Goal: Task Accomplishment & Management: Use online tool/utility

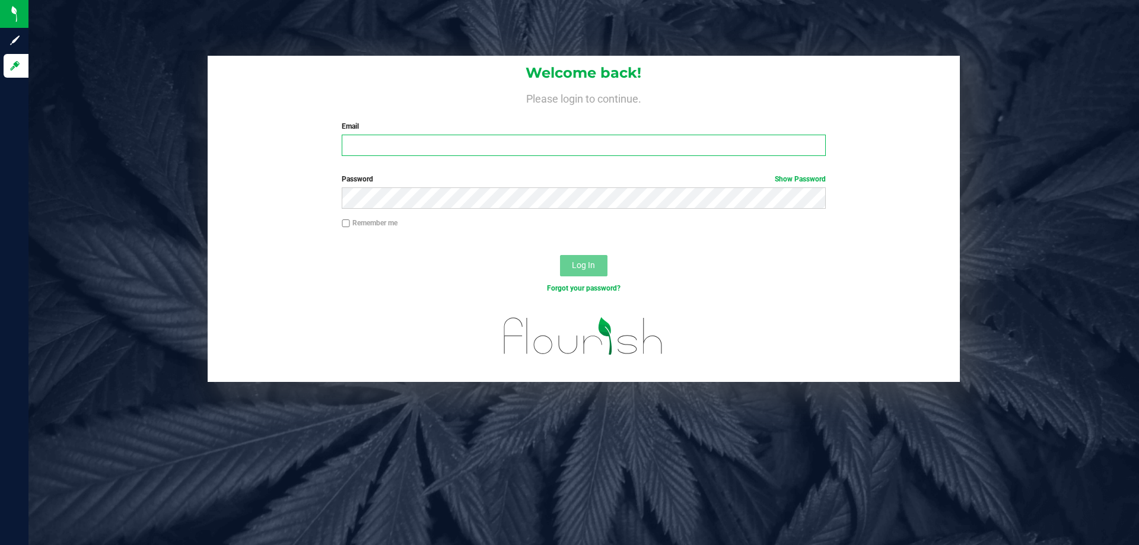
type input "[EMAIL_ADDRESS][DOMAIN_NAME]"
drag, startPoint x: 453, startPoint y: 138, endPoint x: 228, endPoint y: 164, distance: 225.8
click at [228, 164] on div "Welcome back! Please login to continue. Email [EMAIL_ADDRESS][DOMAIN_NAME] Requ…" at bounding box center [584, 111] width 752 height 110
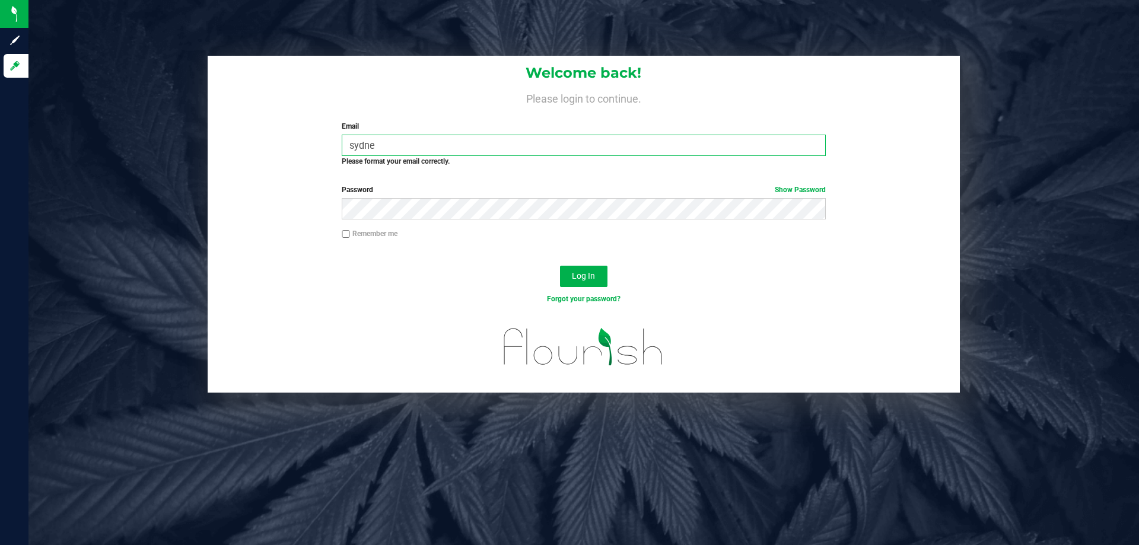
type input "[EMAIL_ADDRESS][DOMAIN_NAME]"
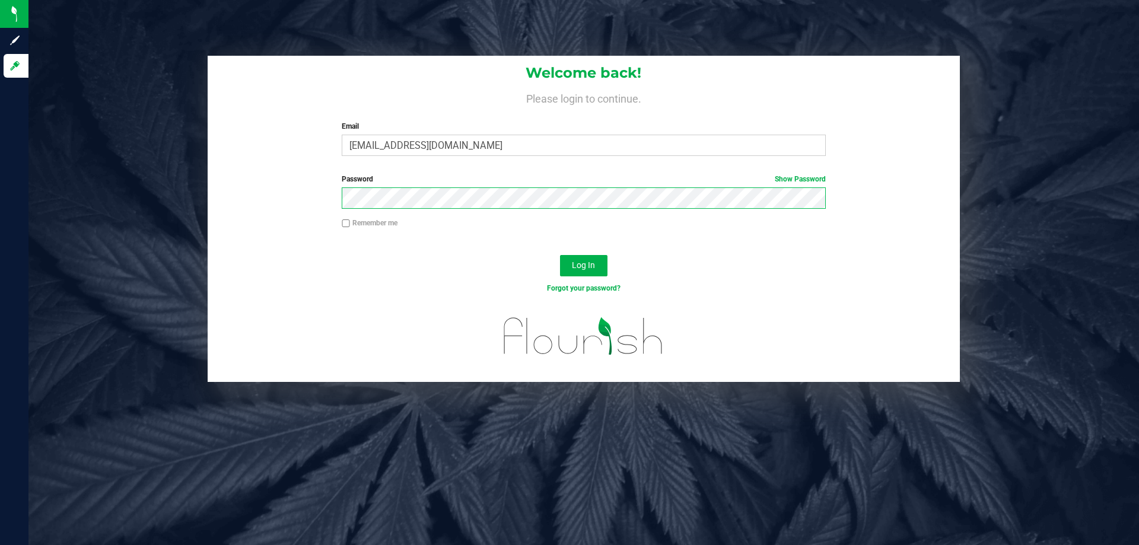
click at [238, 220] on form "Welcome back! Please login to continue. Email [EMAIL_ADDRESS][DOMAIN_NAME] Requ…" at bounding box center [584, 219] width 734 height 326
click at [560, 255] on button "Log In" at bounding box center [583, 265] width 47 height 21
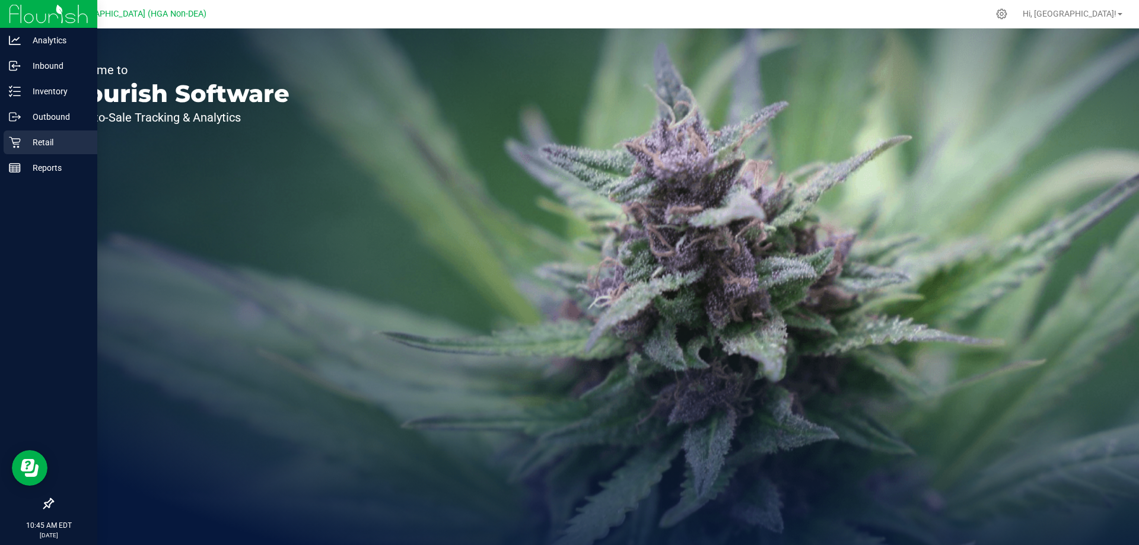
click at [14, 152] on div "Retail" at bounding box center [51, 143] width 94 height 24
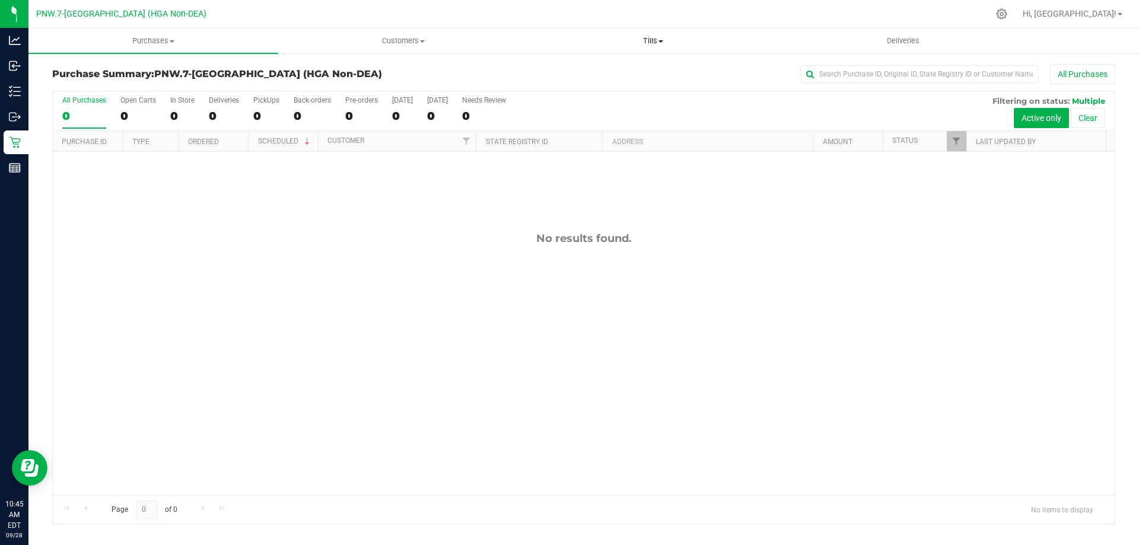
click at [580, 46] on uib-tab-heading "Tills Manage tills Reconcile e-payments" at bounding box center [653, 41] width 249 height 24
click at [580, 60] on ul "Manage tills Reconcile e-payments" at bounding box center [653, 79] width 250 height 50
click at [580, 72] on span "Manage tills" at bounding box center [568, 71] width 80 height 10
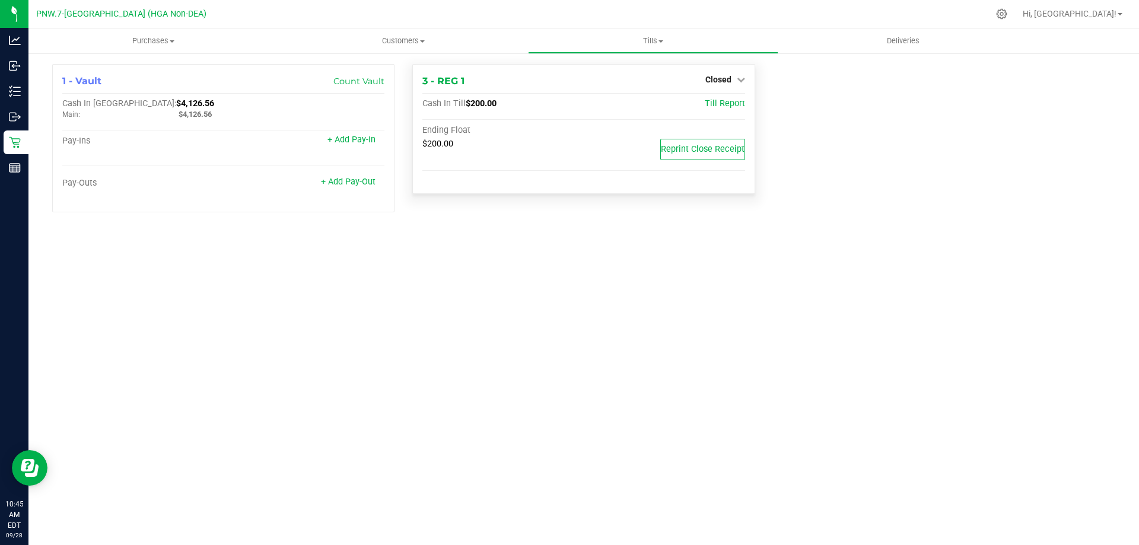
click at [580, 72] on div "3 - REG 1 Closed Open Till Cash In Till $200.00 Till Report Ending Float $200.0…" at bounding box center [583, 129] width 342 height 130
click at [580, 89] on div "3 - REG 1 Closed Open Till Cash In Till $200.00 Till Report Ending Float $200.0…" at bounding box center [583, 129] width 342 height 130
click at [580, 77] on icon at bounding box center [741, 79] width 8 height 8
click at [580, 105] on link "Open Till" at bounding box center [717, 104] width 31 height 9
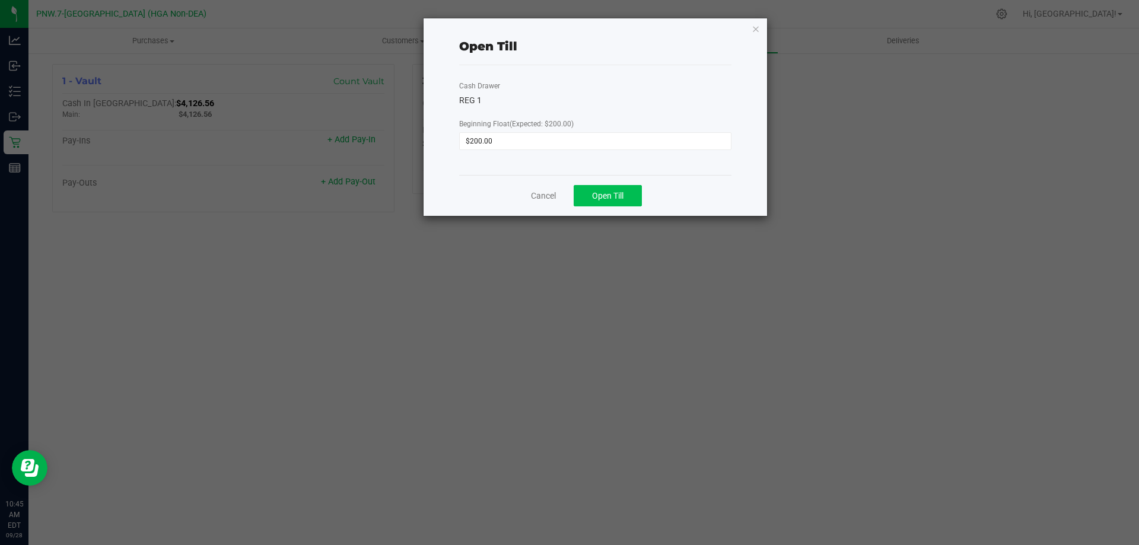
drag, startPoint x: 602, startPoint y: 222, endPoint x: 615, endPoint y: 202, distance: 24.0
click at [580, 218] on ngb-modal-window "Open Till Cash Drawer REG 1 Beginning Float (Expected: $200.00) $200.00 Cancel …" at bounding box center [574, 272] width 1148 height 545
click at [580, 202] on button "Open Till" at bounding box center [608, 195] width 68 height 21
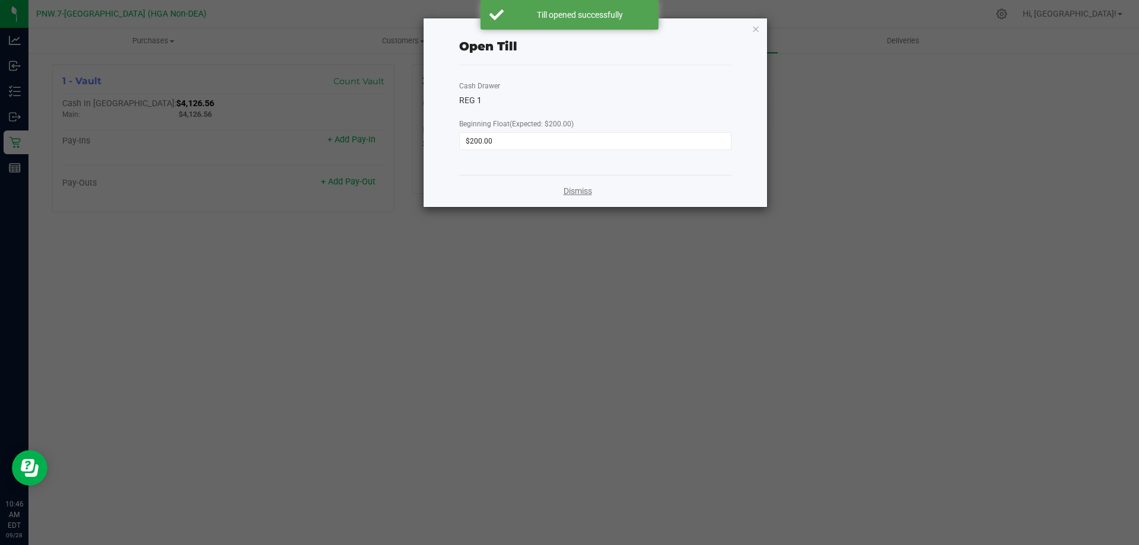
drag, startPoint x: 573, startPoint y: 189, endPoint x: 914, endPoint y: 353, distance: 377.8
click at [574, 189] on link "Dismiss" at bounding box center [578, 191] width 28 height 12
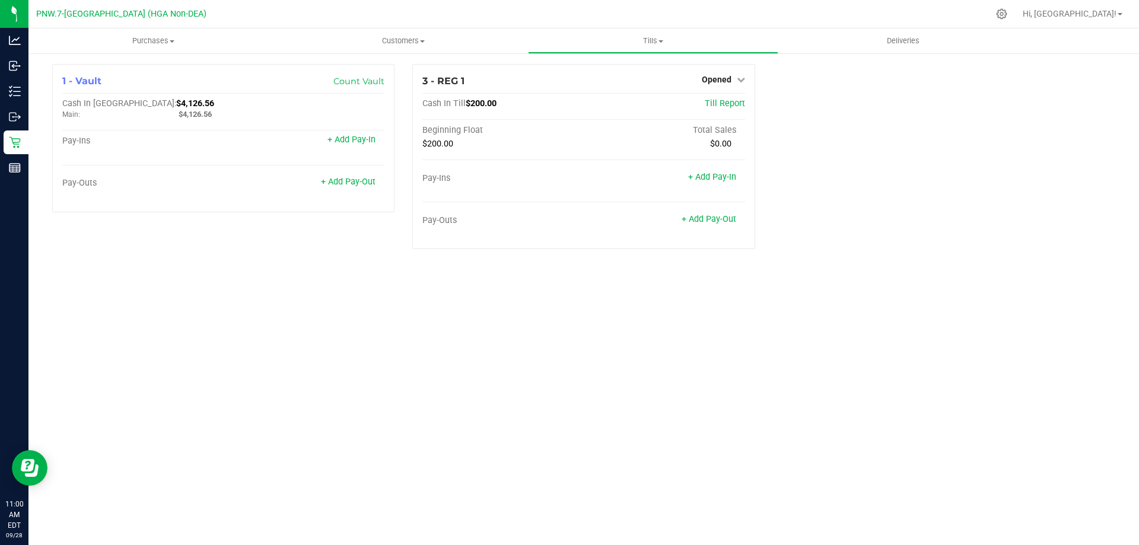
click at [580, 435] on div "Purchases Summary of purchases Fulfillment All purchases Customers All customer…" at bounding box center [583, 286] width 1111 height 517
